Goal: Information Seeking & Learning: Learn about a topic

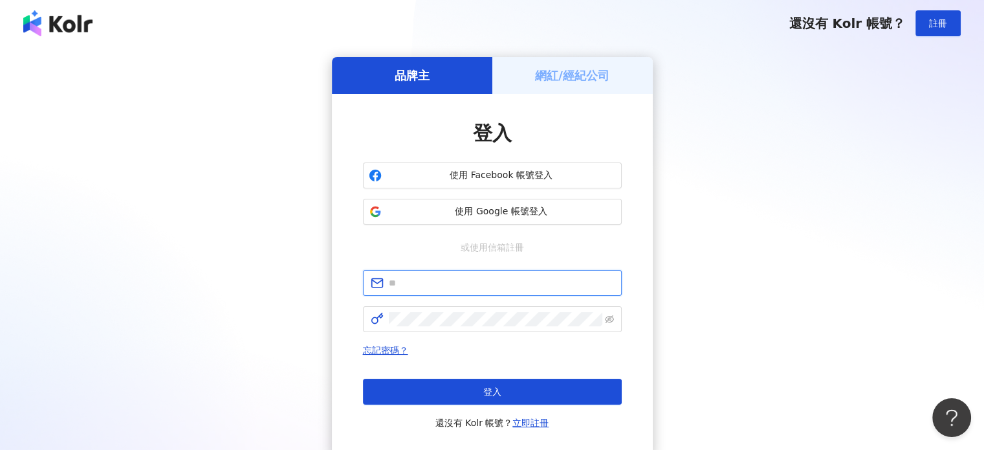
type input "**********"
click at [533, 80] on div "網紅/經紀公司" at bounding box center [573, 75] width 161 height 37
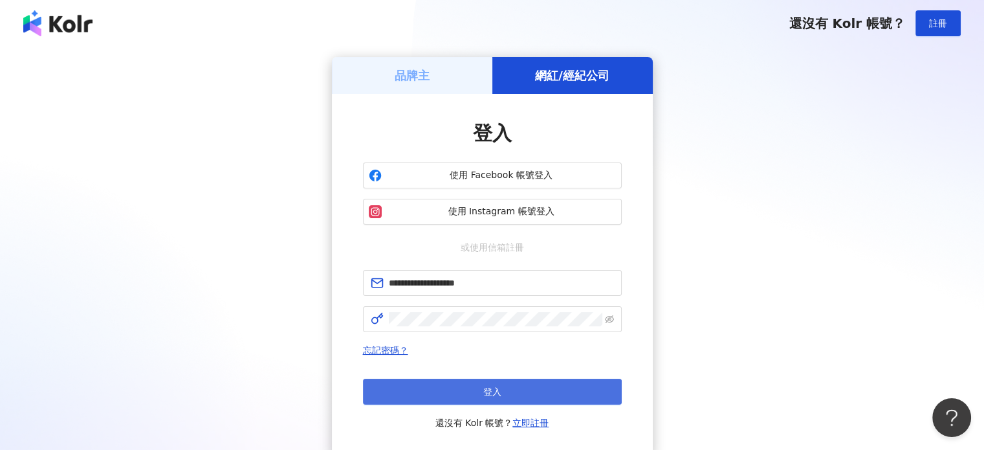
click at [488, 398] on button "登入" at bounding box center [492, 392] width 259 height 26
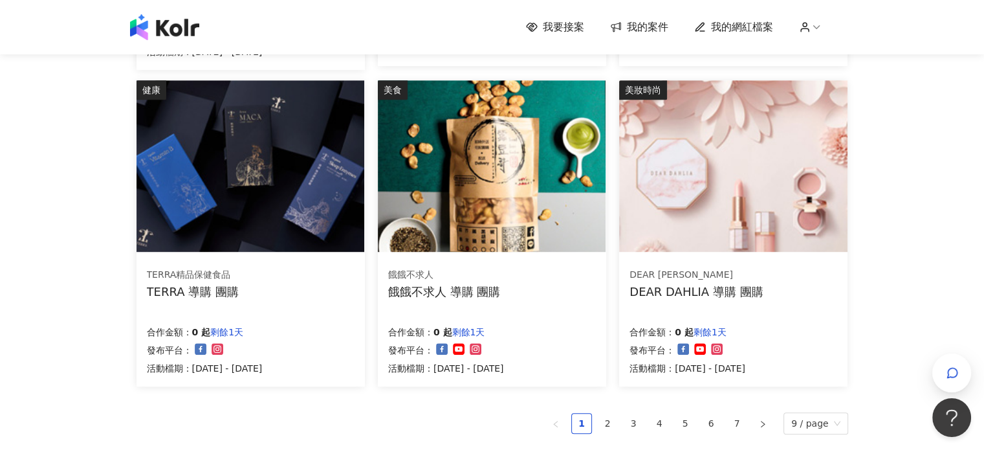
scroll to position [777, 0]
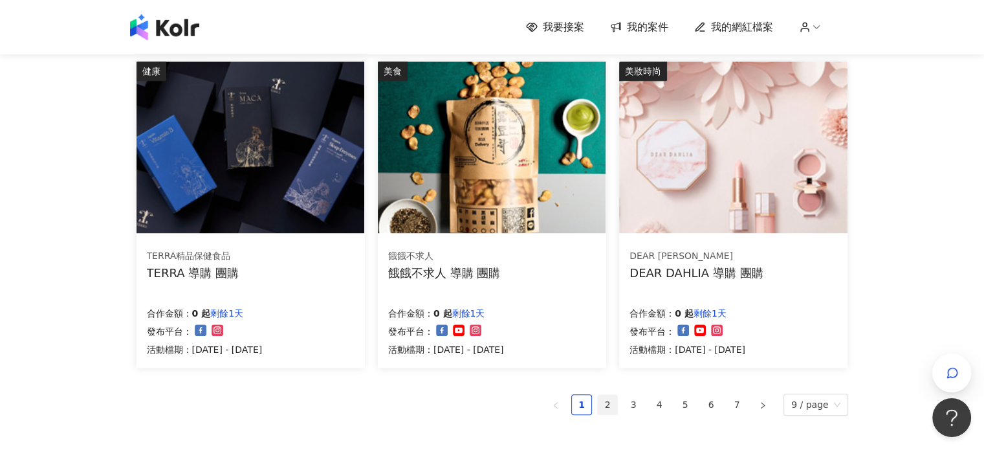
click at [616, 408] on link "2" at bounding box center [607, 404] width 19 height 19
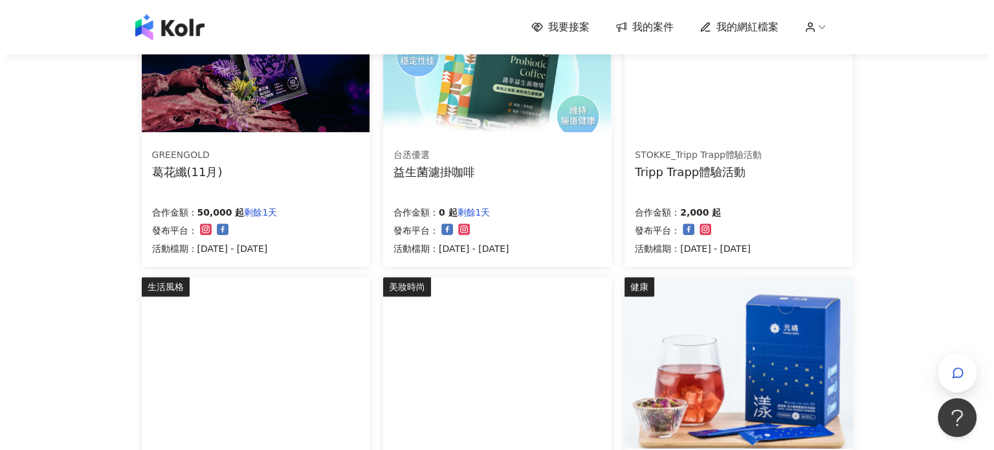
scroll to position [449, 0]
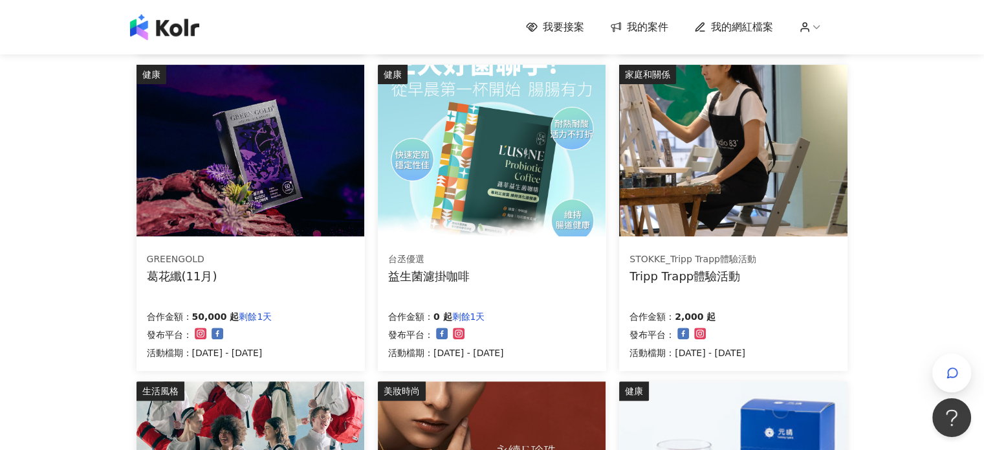
click at [751, 181] on img at bounding box center [733, 151] width 228 height 172
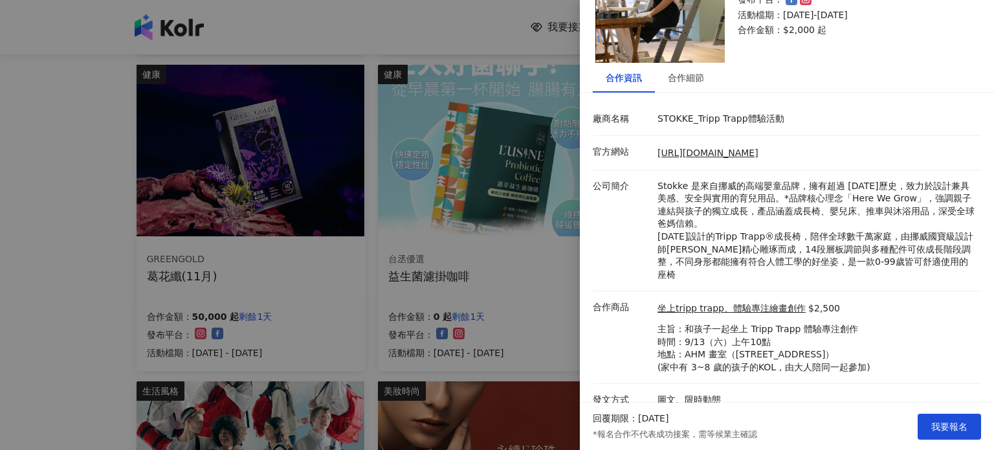
scroll to position [0, 0]
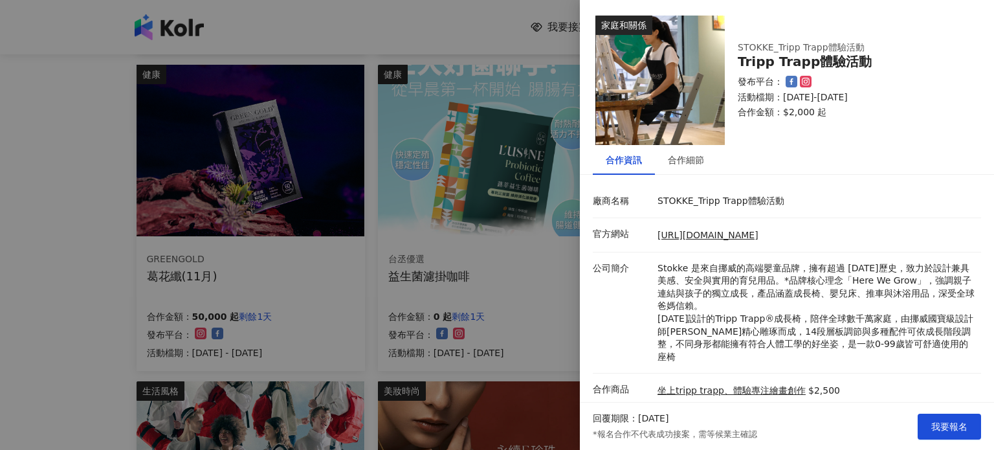
click at [857, 181] on div "合作資訊 合作細節 廠商名稱 STOKKE_Tripp Trapp體驗活動 官方網站 [URL][DOMAIN_NAME] 公司簡介 Stokke 是來自挪威…" at bounding box center [787, 321] width 414 height 353
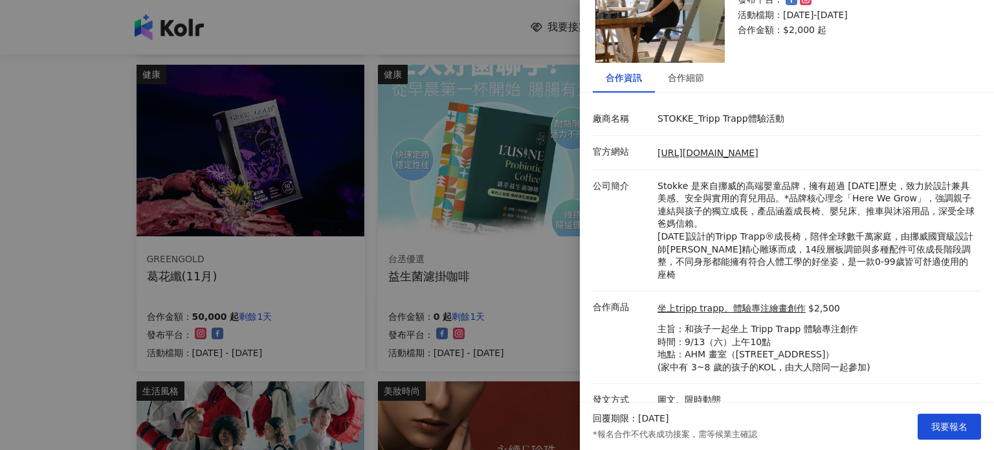
click at [100, 266] on div at bounding box center [497, 225] width 994 height 450
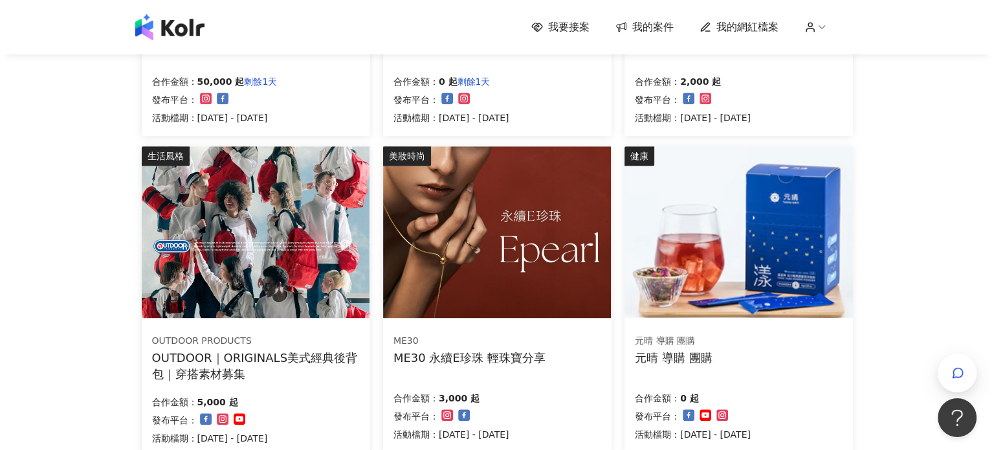
scroll to position [708, 0]
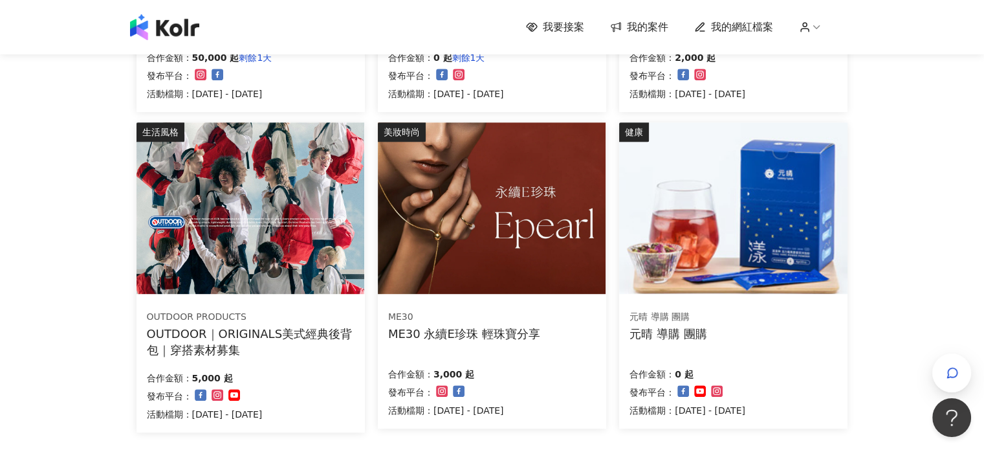
click at [524, 345] on div "ME30 ME30 永續E珍珠 輕珠寶分享 合作金額： 3,000 起 發布平台： 活動檔期：[DATE] - [DATE]" at bounding box center [492, 363] width 228 height 129
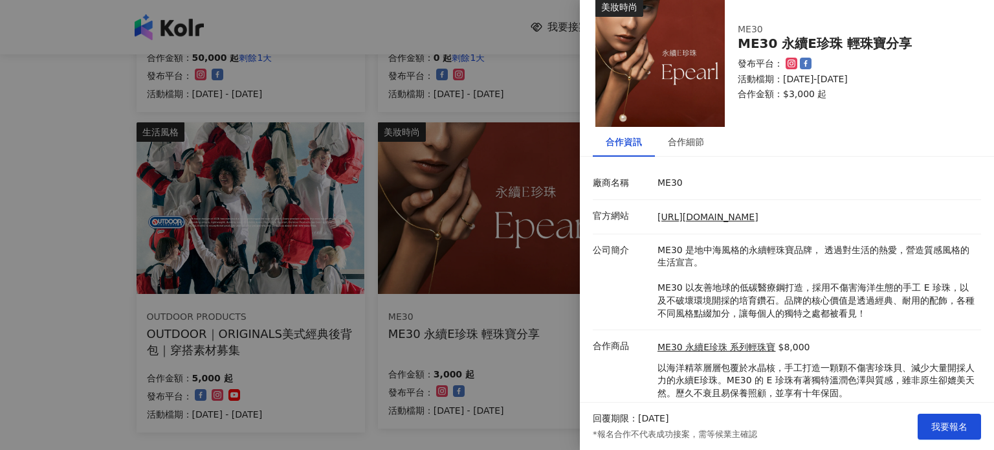
scroll to position [57, 0]
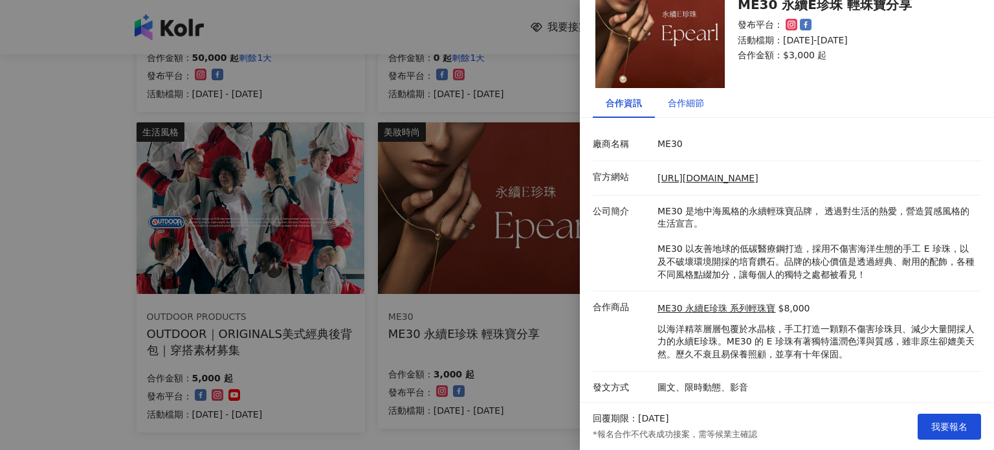
click at [687, 106] on div "合作細節" at bounding box center [686, 103] width 36 height 14
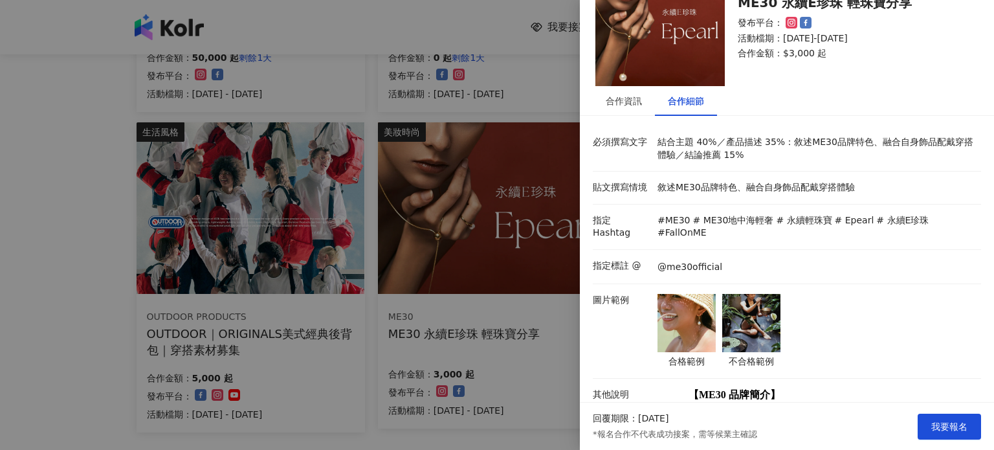
scroll to position [52, 0]
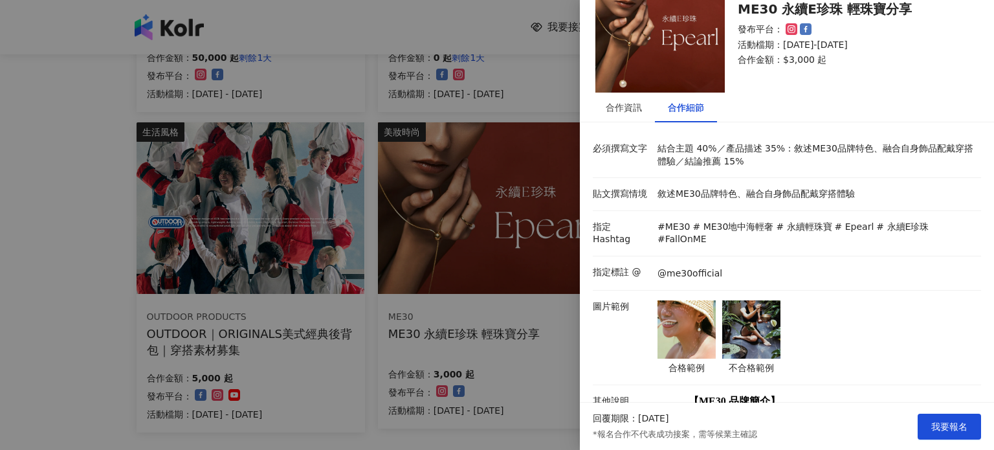
drag, startPoint x: 693, startPoint y: 142, endPoint x: 867, endPoint y: 158, distance: 174.9
click at [867, 158] on p "結合主題 40%／產品描述 35%：敘述ME30品牌特色、融合自身飾品配戴穿搭體驗／結論推薦 15%" at bounding box center [816, 154] width 317 height 25
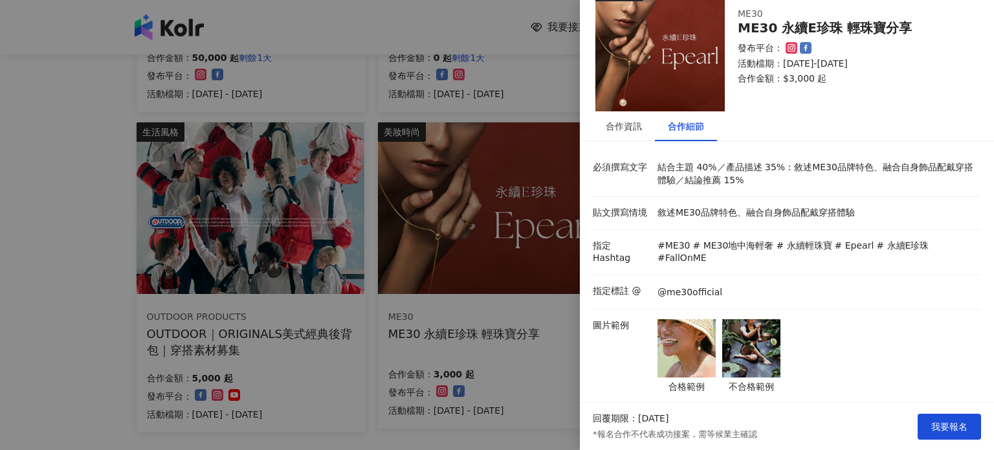
scroll to position [0, 0]
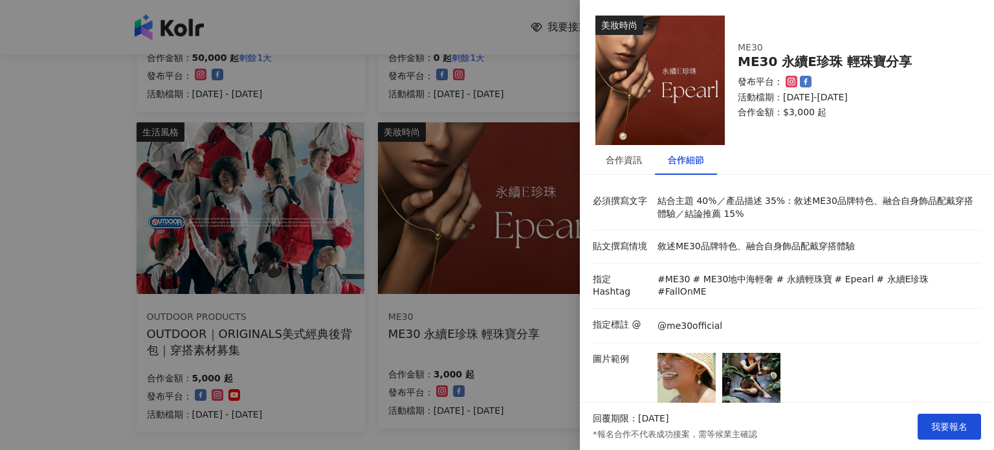
click at [624, 154] on div "合作資訊" at bounding box center [624, 160] width 36 height 14
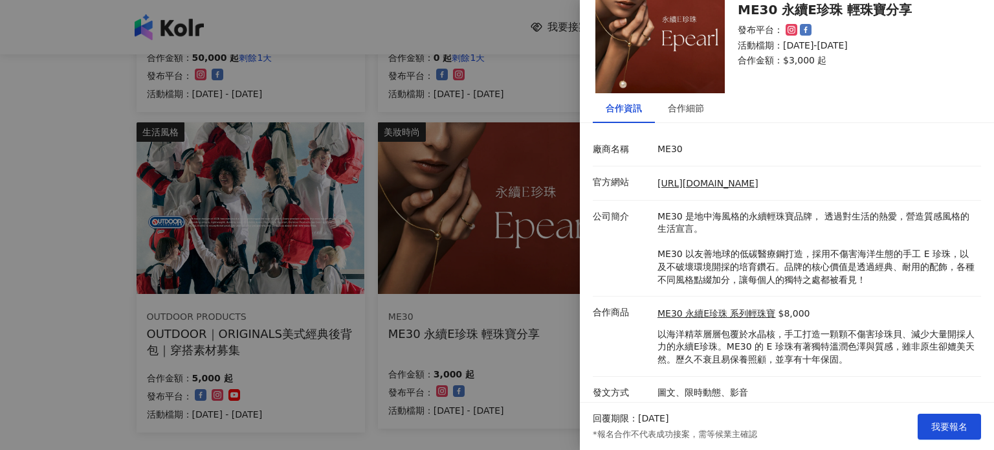
scroll to position [57, 0]
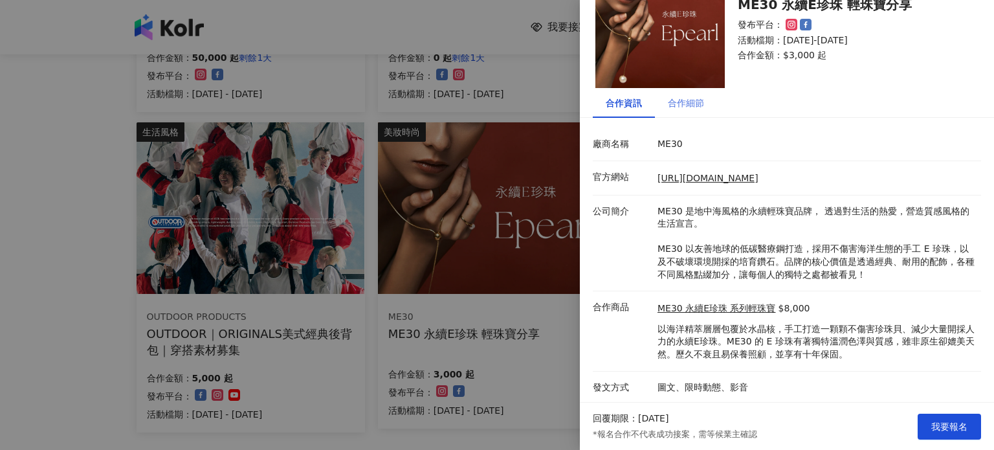
click at [678, 112] on div "合作細節" at bounding box center [686, 103] width 62 height 30
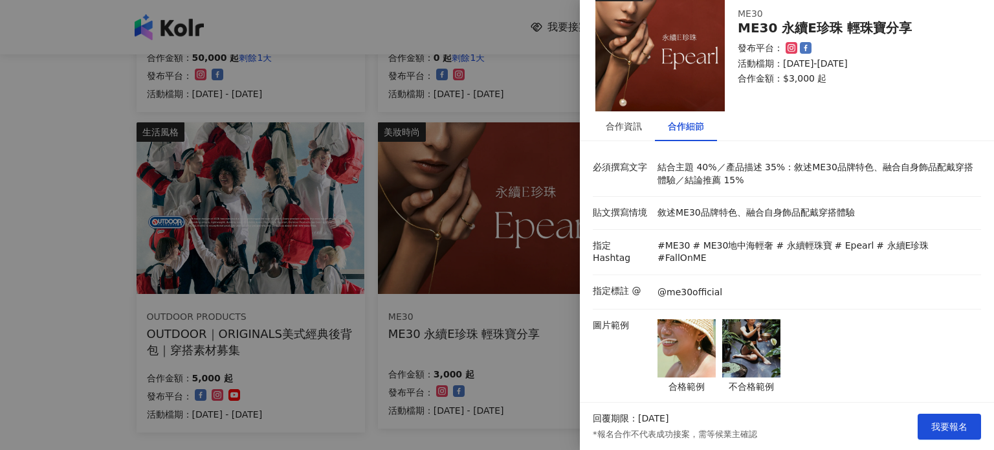
scroll to position [0, 0]
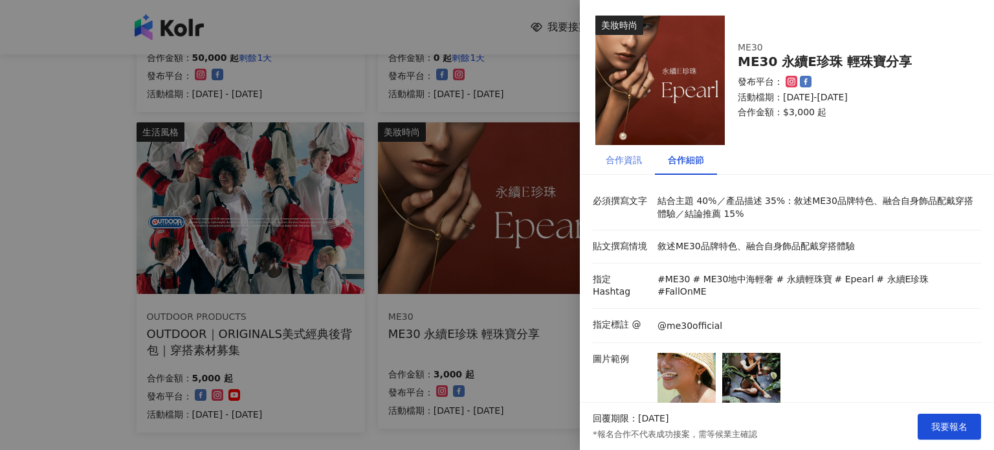
click at [620, 173] on div "合作資訊" at bounding box center [624, 160] width 62 height 30
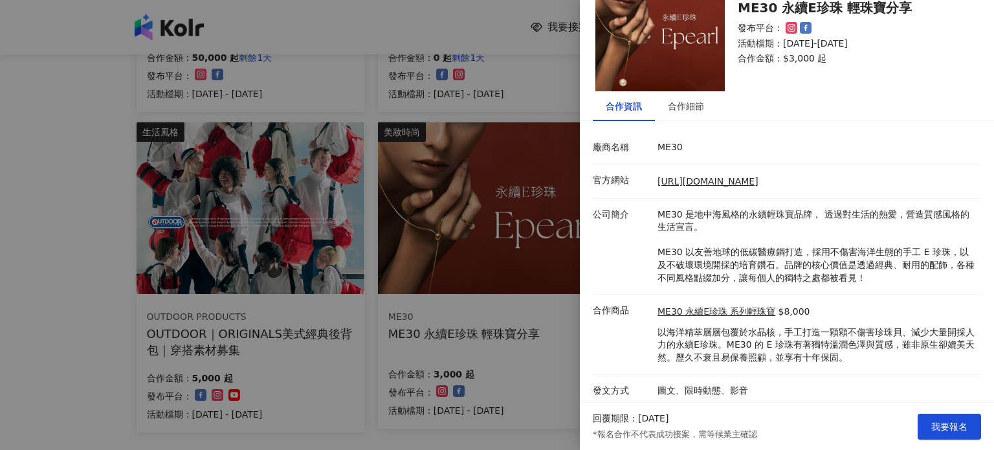
scroll to position [57, 0]
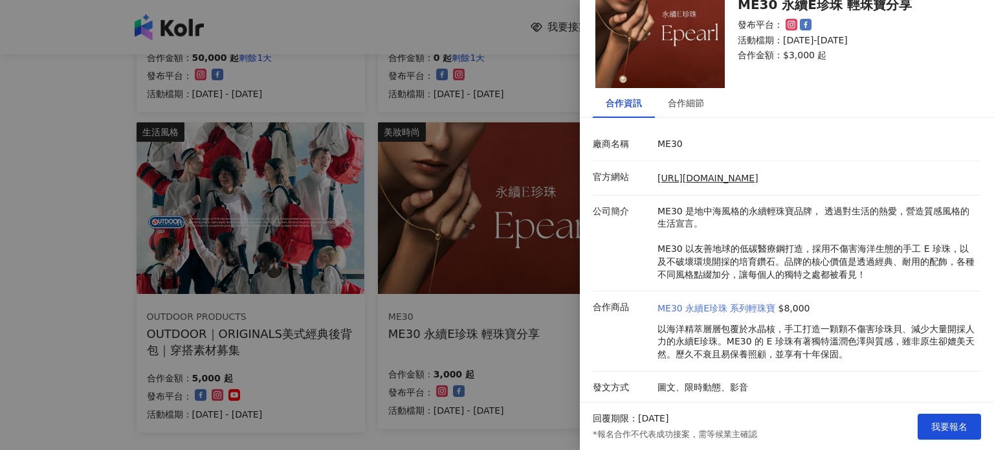
click at [749, 302] on link "ME30 永續E珍珠 系列輕珠寶" at bounding box center [717, 308] width 118 height 13
